Goal: Information Seeking & Learning: Compare options

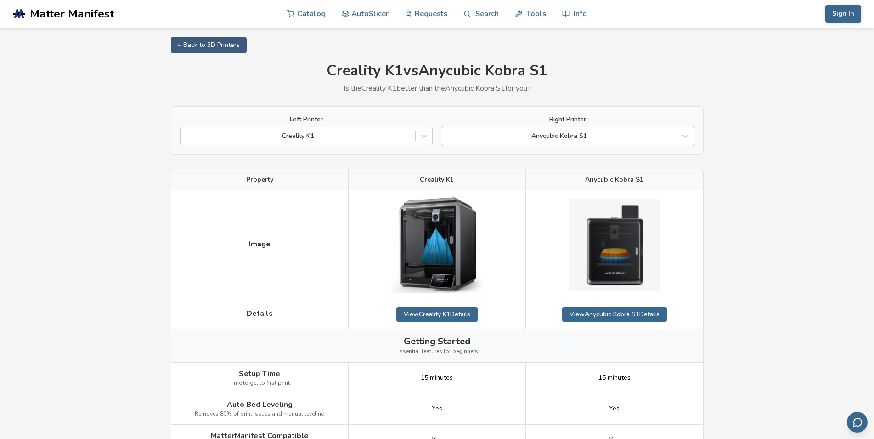
click at [526, 138] on div at bounding box center [559, 135] width 225 height 9
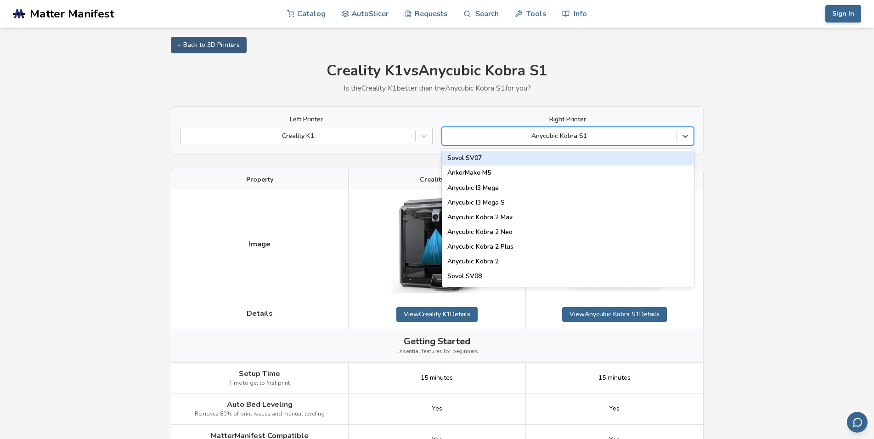
click at [591, 83] on div "Creality K1 vs Anycubic Kobra S1 Is the Creality K1 better than the Anycubic Ko…" at bounding box center [437, 77] width 533 height 30
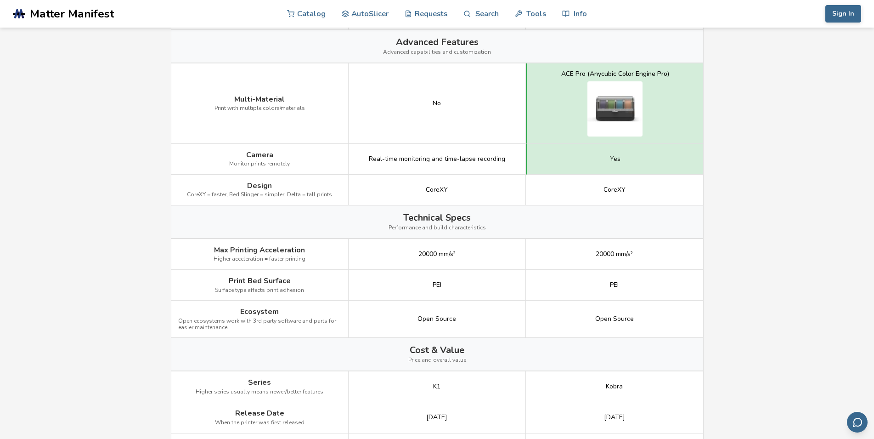
scroll to position [821, 0]
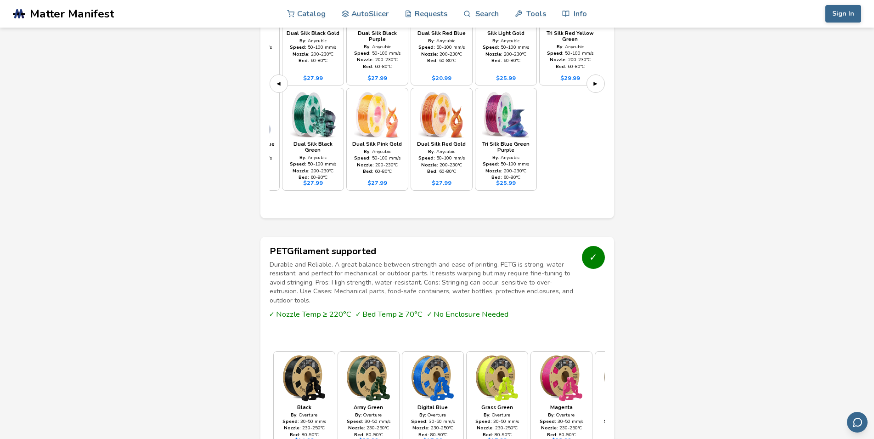
scroll to position [1021, 0]
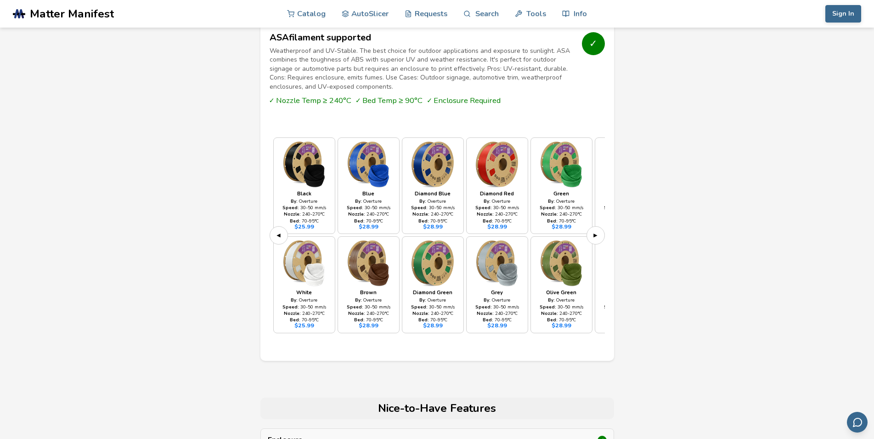
scroll to position [2578, 0]
